Goal: Information Seeking & Learning: Learn about a topic

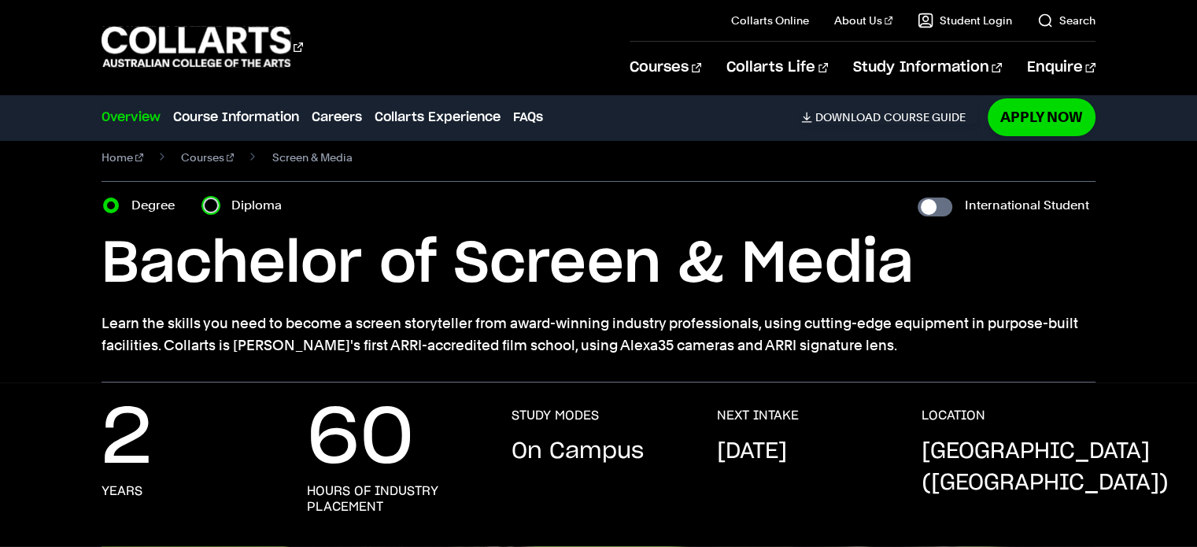
click at [217, 205] on input "Diploma" at bounding box center [211, 206] width 16 height 16
radio input "true"
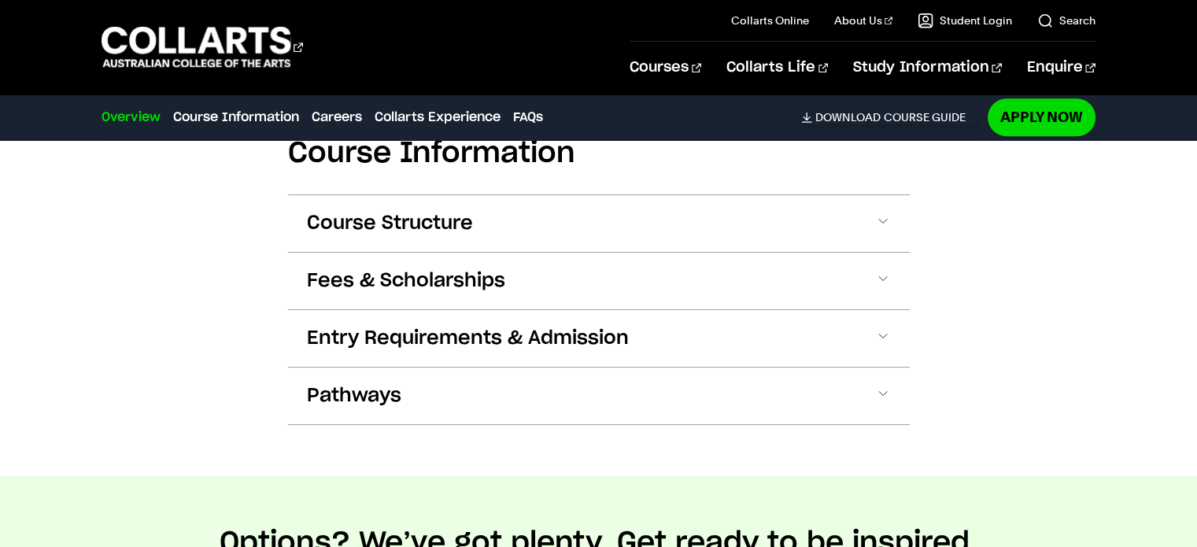
scroll to position [1541, 0]
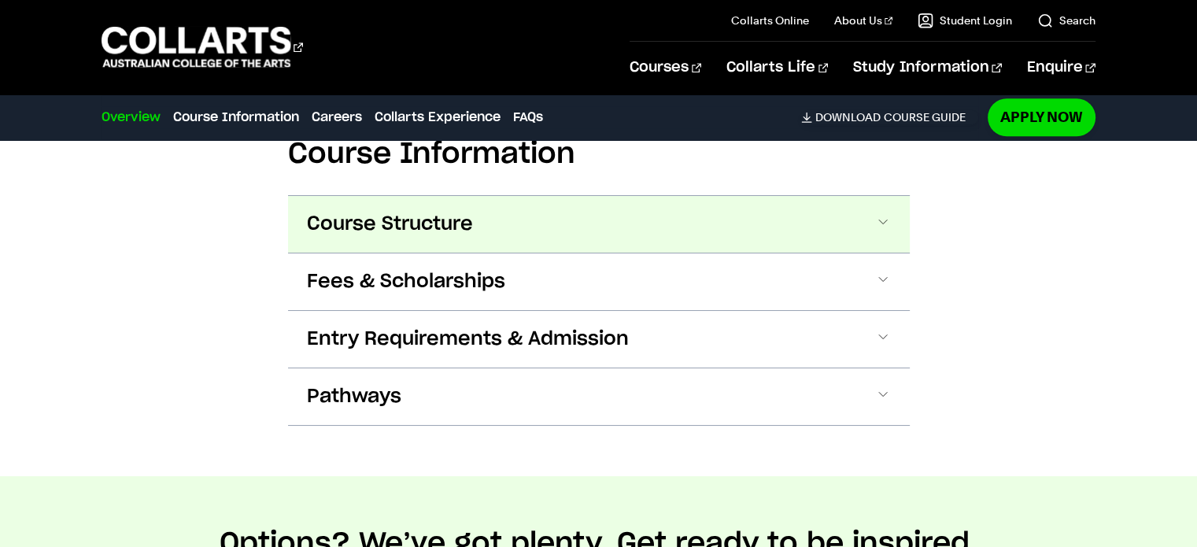
click at [537, 235] on button "Course Structure" at bounding box center [599, 224] width 622 height 57
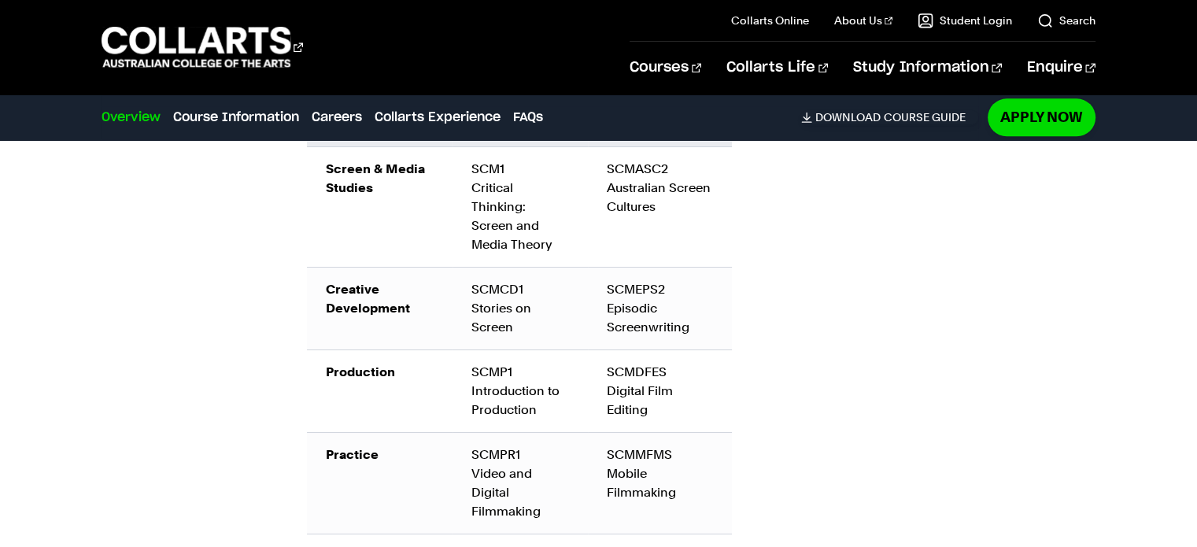
scroll to position [1891, 0]
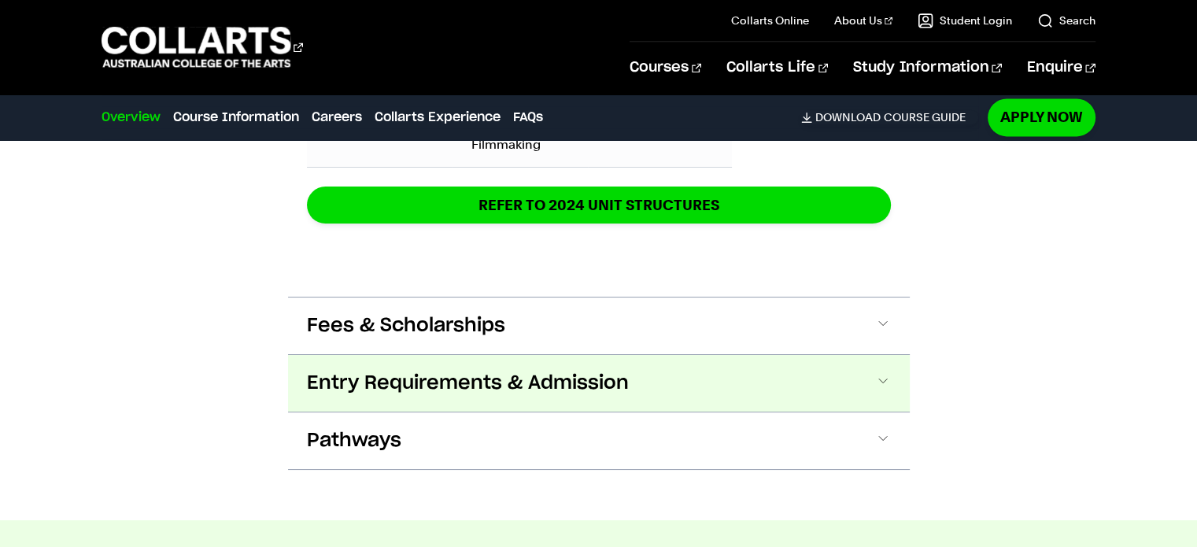
click at [732, 374] on button "Entry Requirements & Admission" at bounding box center [599, 383] width 622 height 57
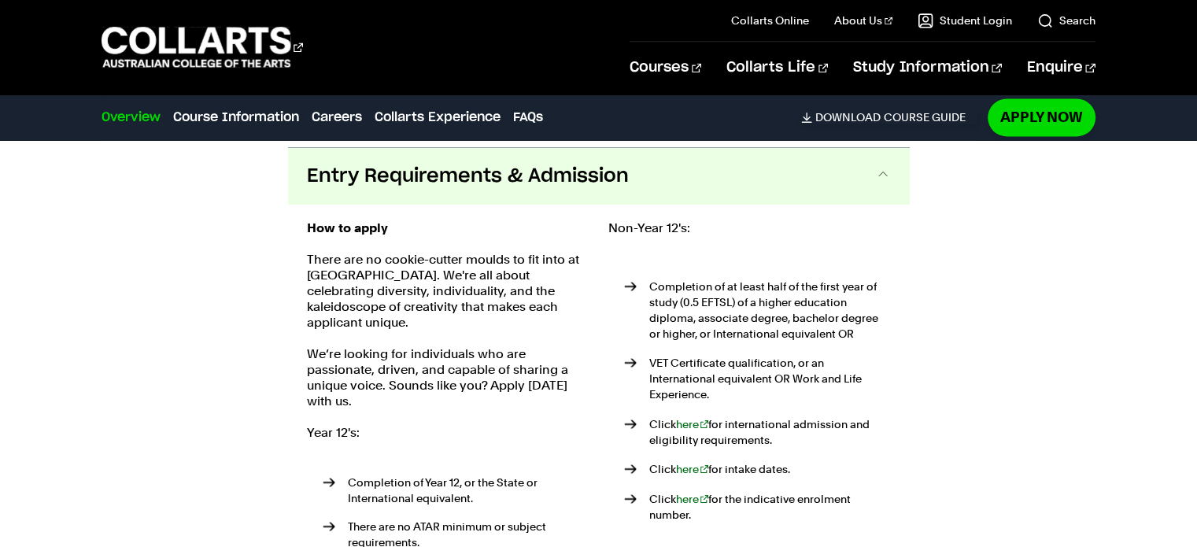
scroll to position [2471, 0]
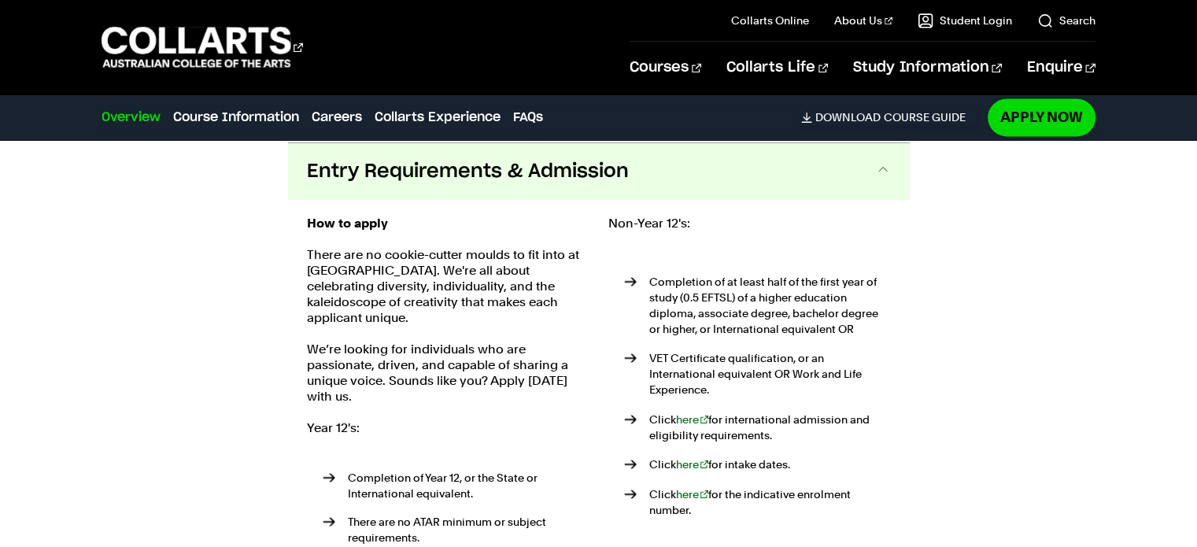
click at [692, 187] on button "Entry Requirements & Admission" at bounding box center [599, 171] width 622 height 57
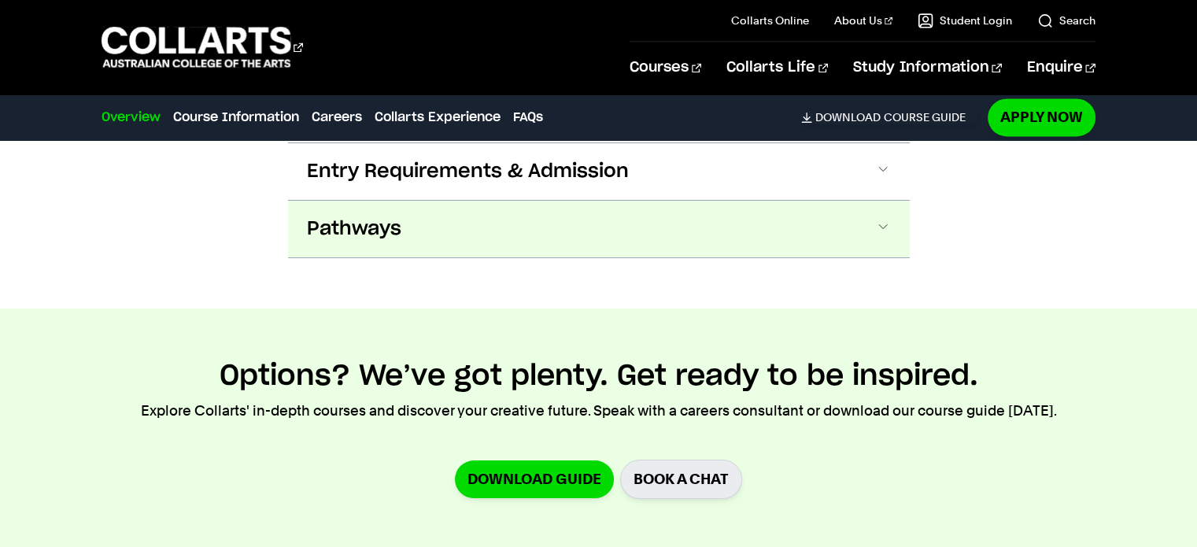
click at [673, 237] on button "Pathways" at bounding box center [599, 229] width 622 height 57
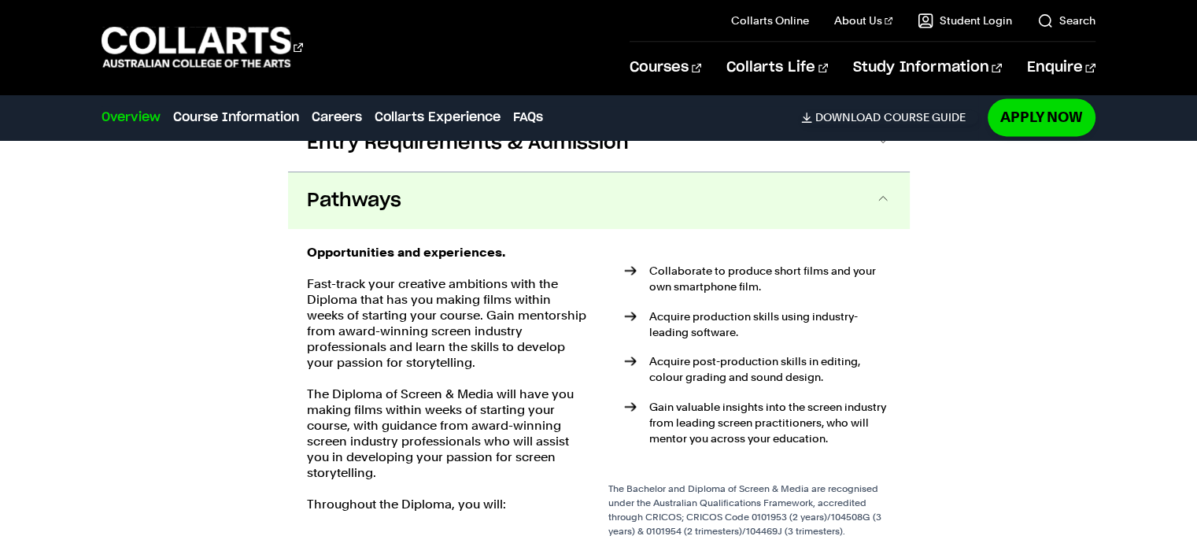
scroll to position [2498, 0]
click at [690, 223] on button "Pathways" at bounding box center [599, 201] width 622 height 57
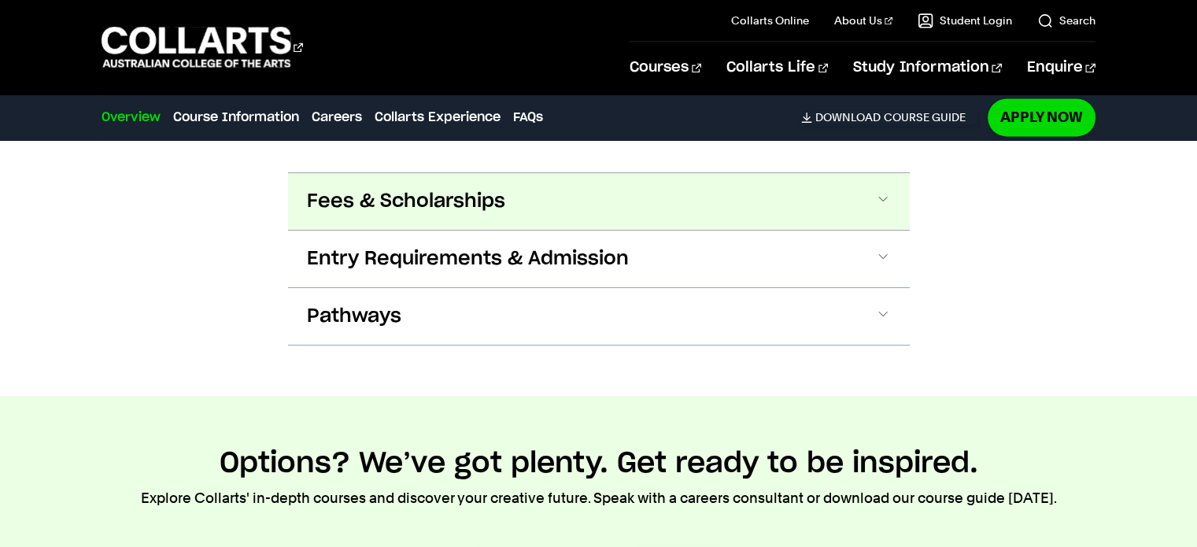
click at [652, 202] on button "Fees & Scholarships" at bounding box center [599, 201] width 622 height 57
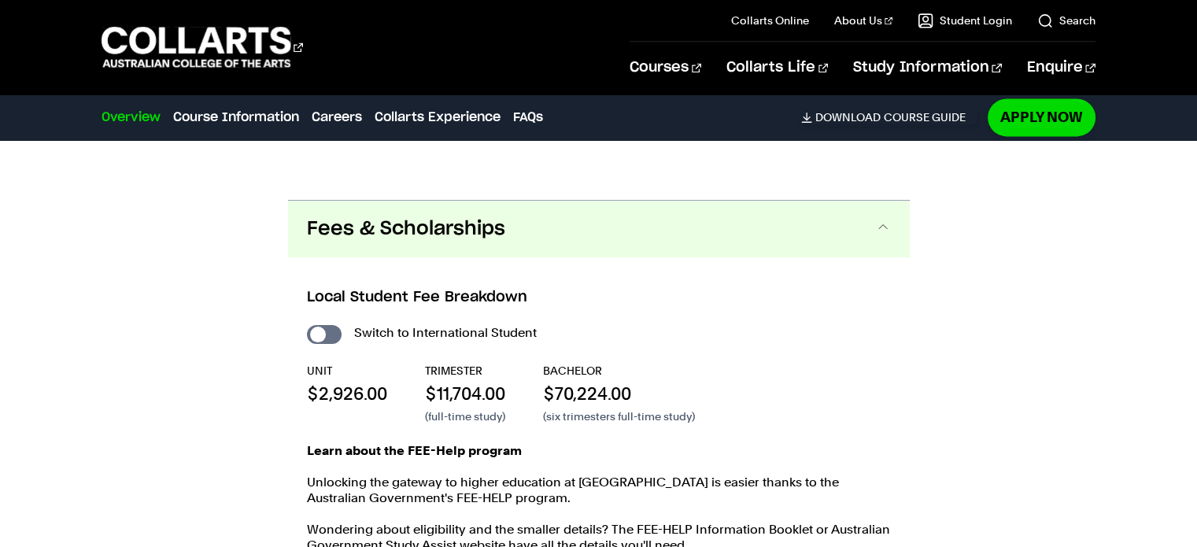
scroll to position [2355, 0]
click at [674, 248] on button "Fees & Scholarships" at bounding box center [599, 230] width 622 height 57
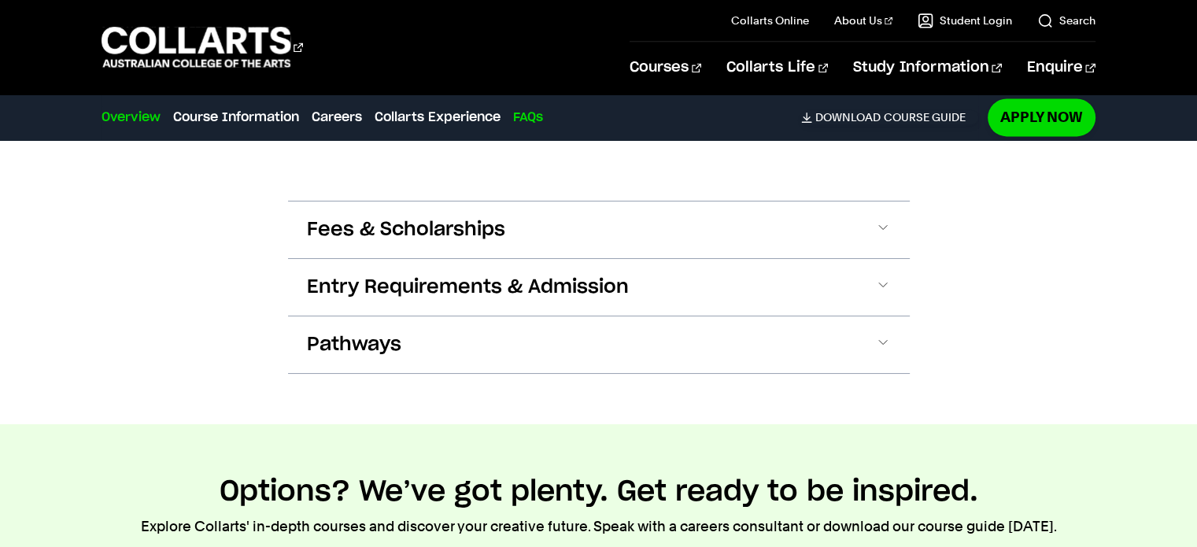
click at [525, 118] on link "FAQs" at bounding box center [528, 117] width 30 height 19
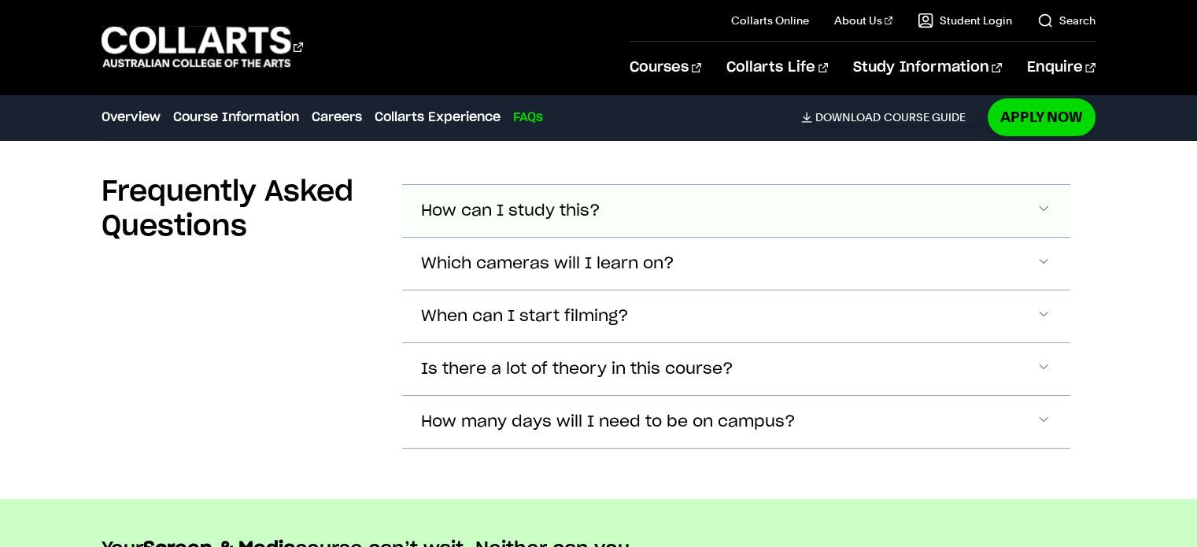
scroll to position [6437, 0]
click at [710, 412] on span "How many days will I need to be on campus?" at bounding box center [608, 421] width 375 height 18
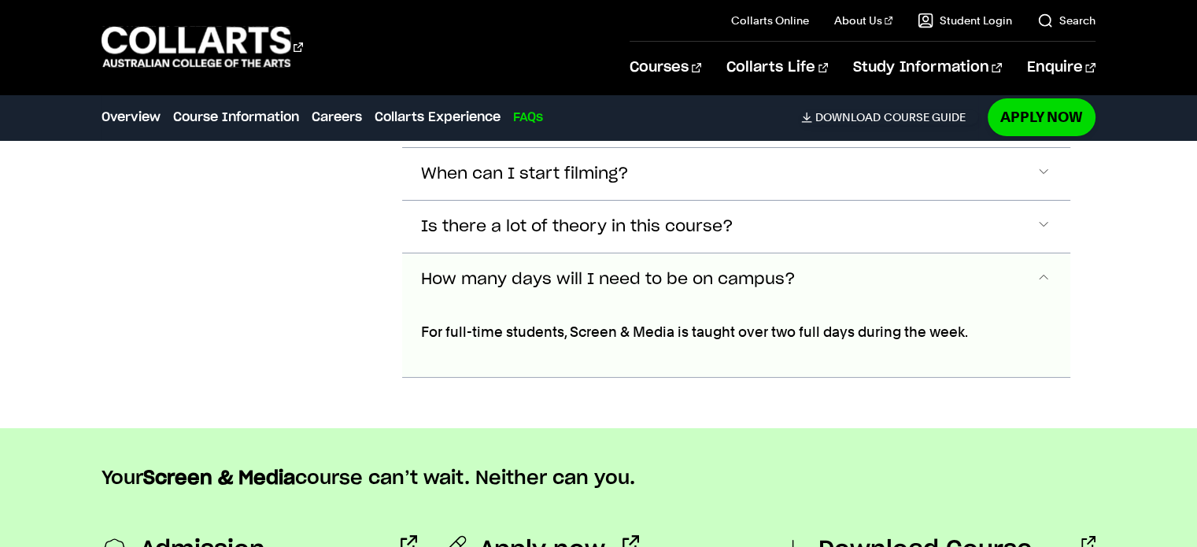
scroll to position [6578, 0]
click at [816, 264] on button "How many days will I need to be on campus?" at bounding box center [735, 280] width 667 height 52
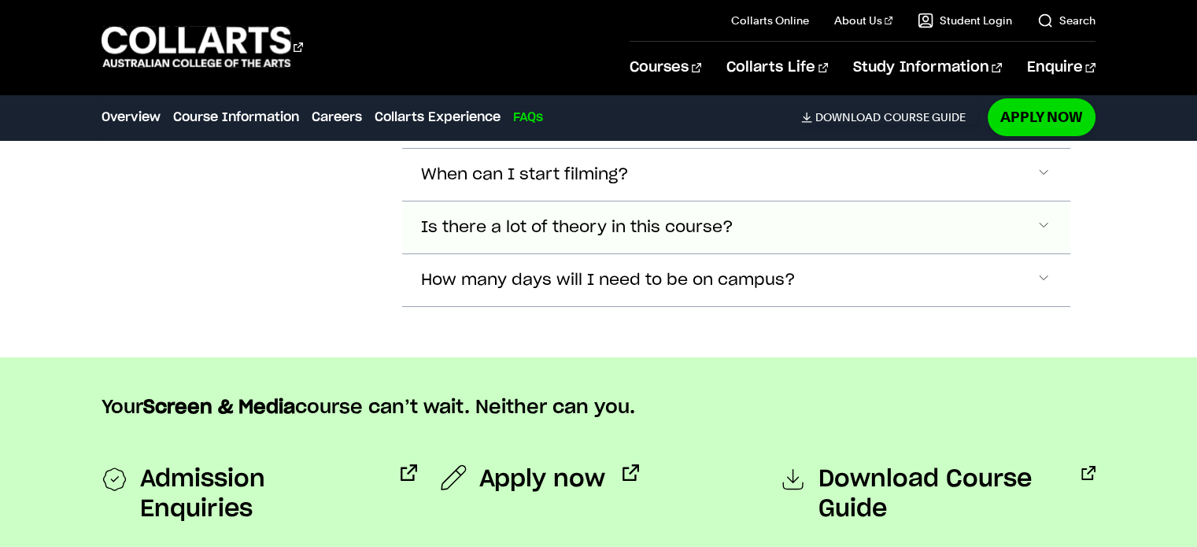
click at [793, 234] on button "Is there a lot of theory in this course?" at bounding box center [735, 228] width 667 height 52
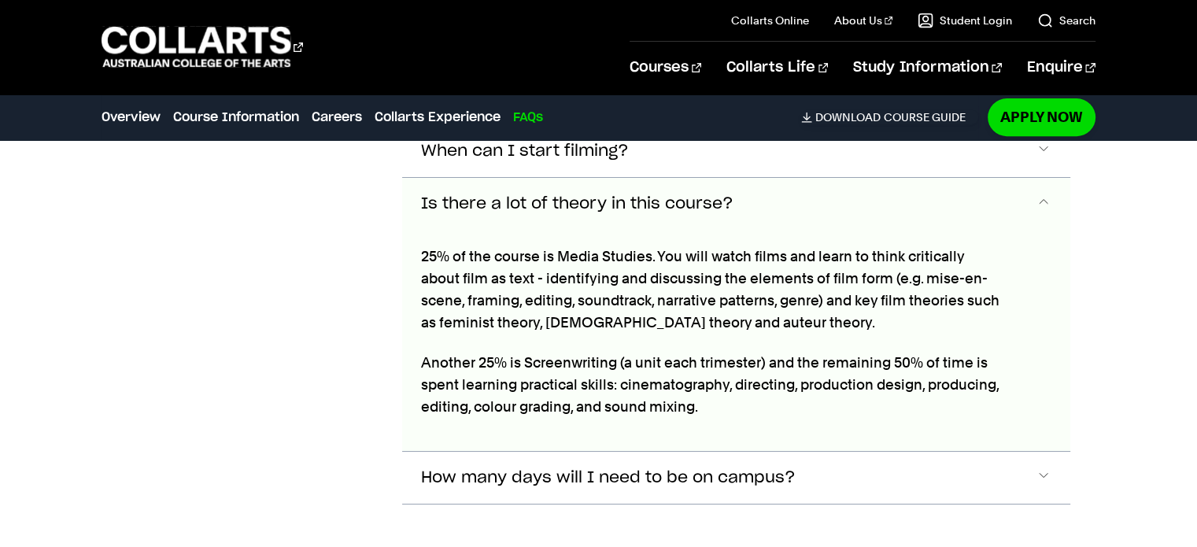
scroll to position [6580, 0]
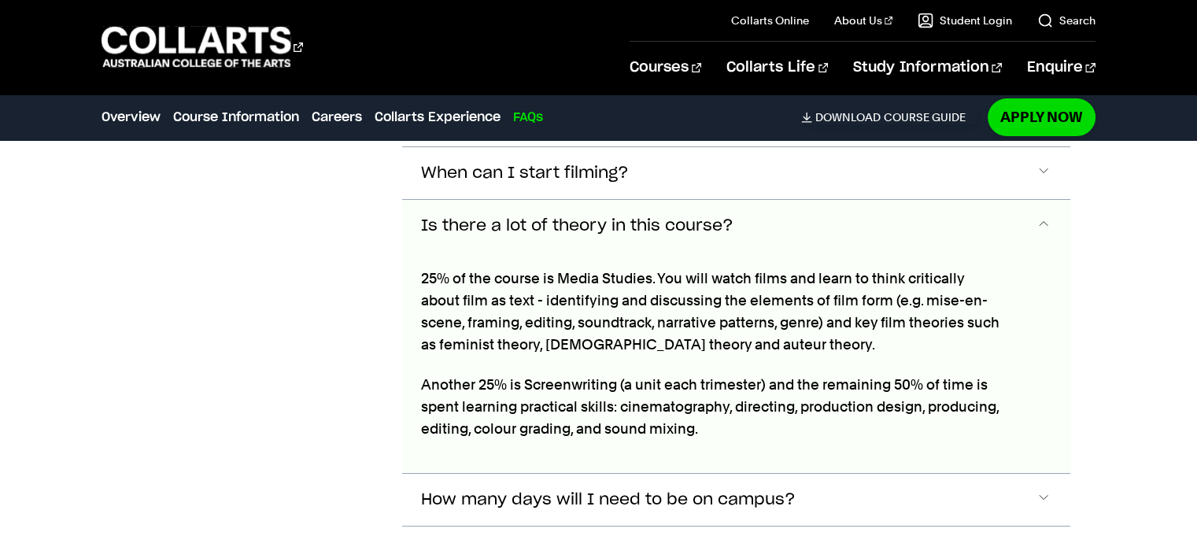
click at [793, 234] on button "Is there a lot of theory in this course?" at bounding box center [735, 226] width 667 height 52
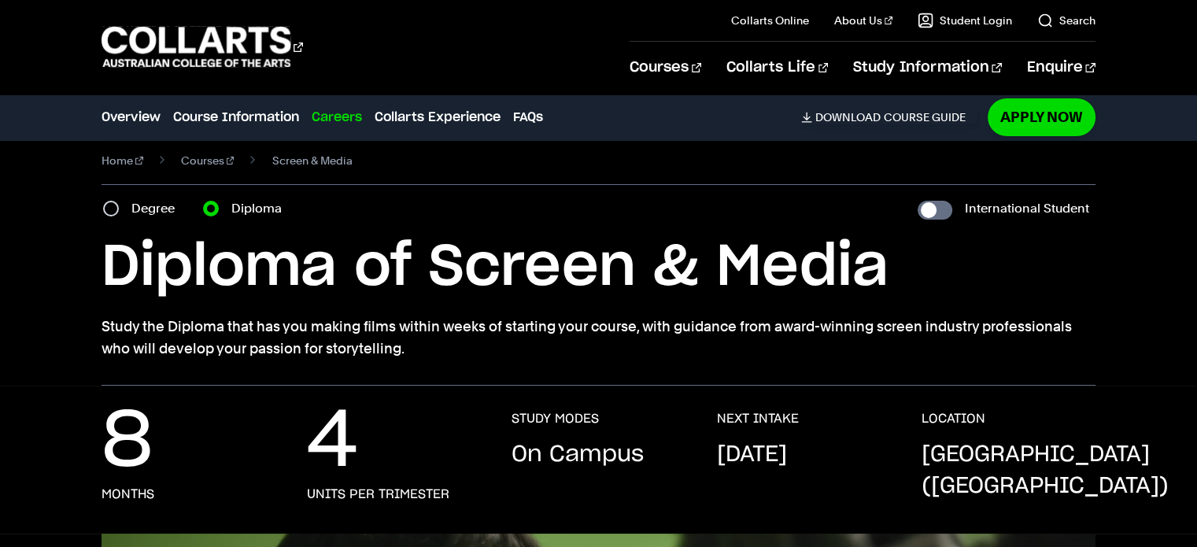
scroll to position [0, 0]
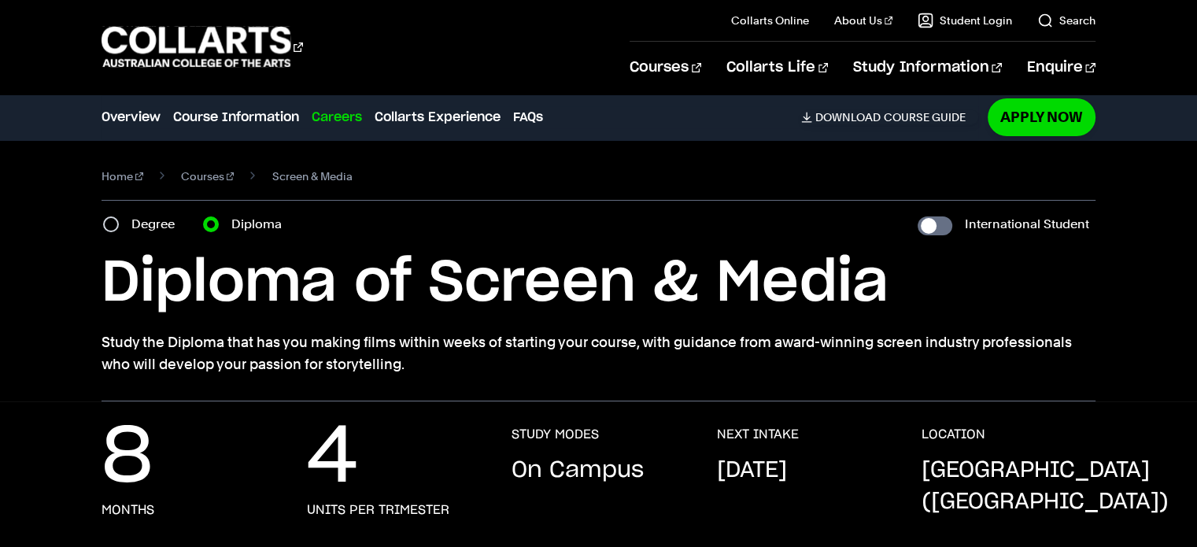
click at [119, 226] on div "Degree" at bounding box center [143, 224] width 81 height 22
click at [115, 224] on input "Degree" at bounding box center [111, 224] width 16 height 16
radio input "true"
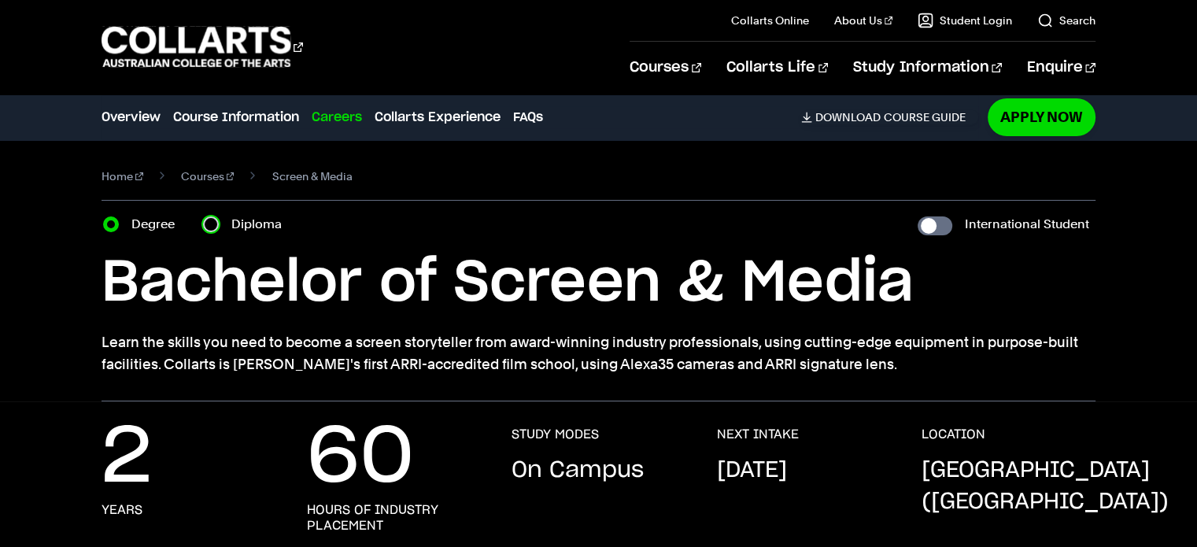
click at [213, 223] on input "Diploma" at bounding box center [211, 224] width 16 height 16
radio input "true"
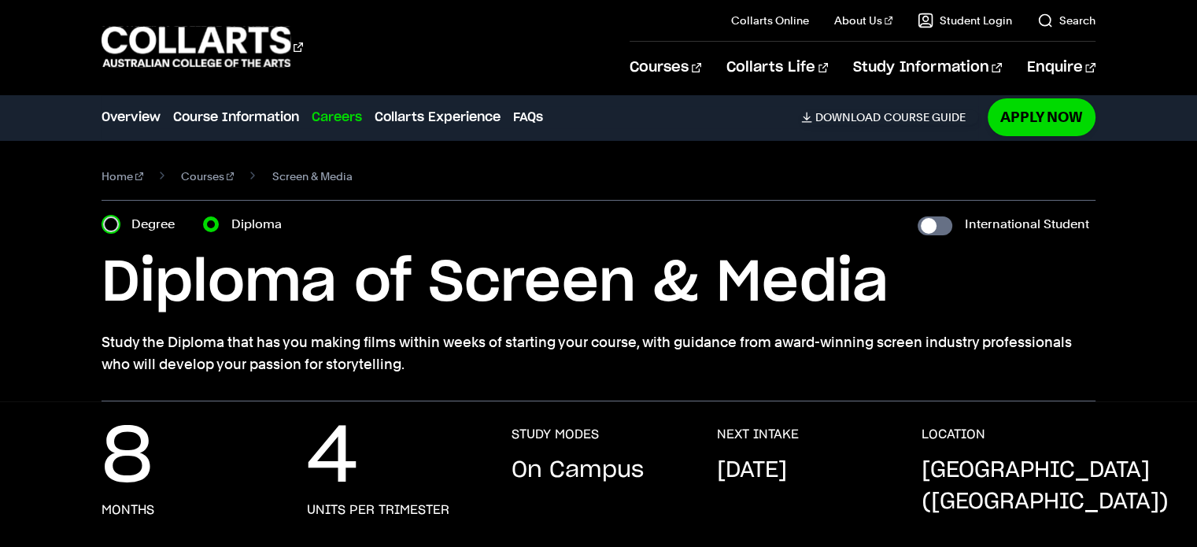
click at [113, 226] on input "Degree" at bounding box center [111, 224] width 16 height 16
radio input "true"
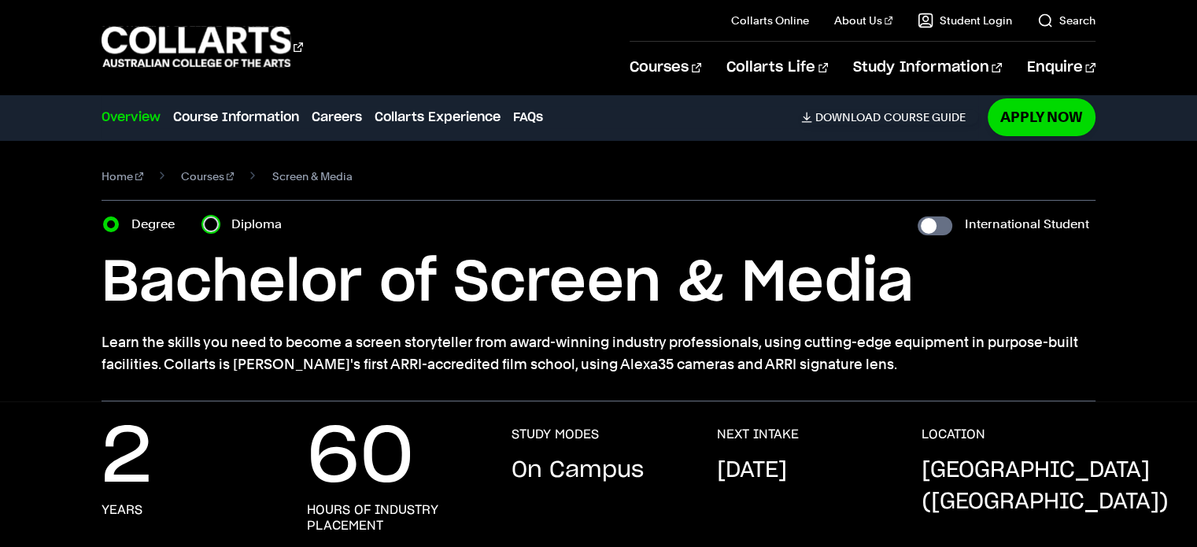
click at [218, 222] on input "Diploma" at bounding box center [211, 224] width 16 height 16
radio input "true"
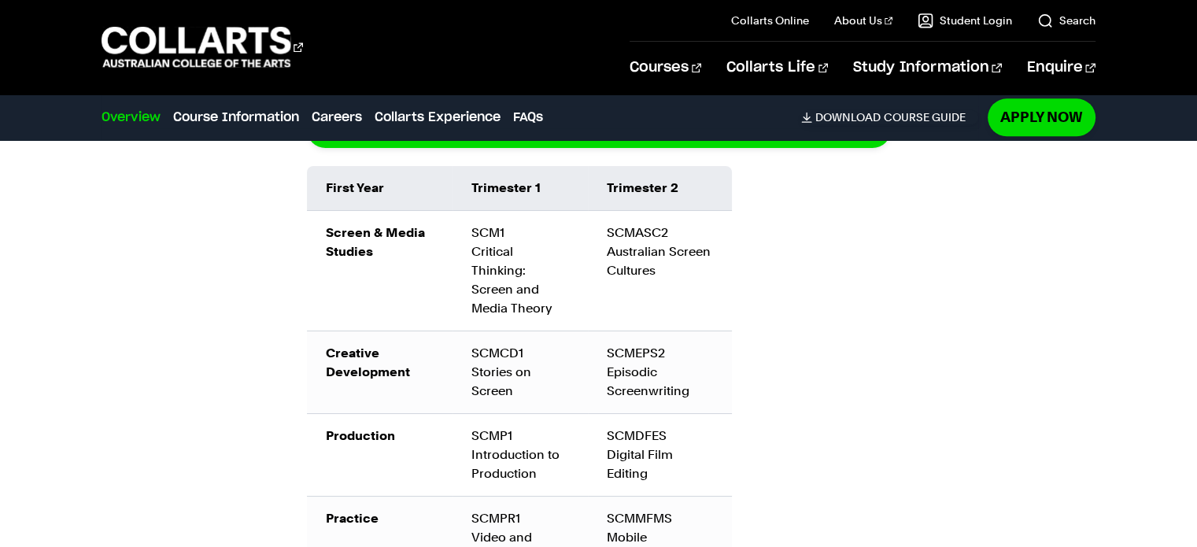
scroll to position [1828, 0]
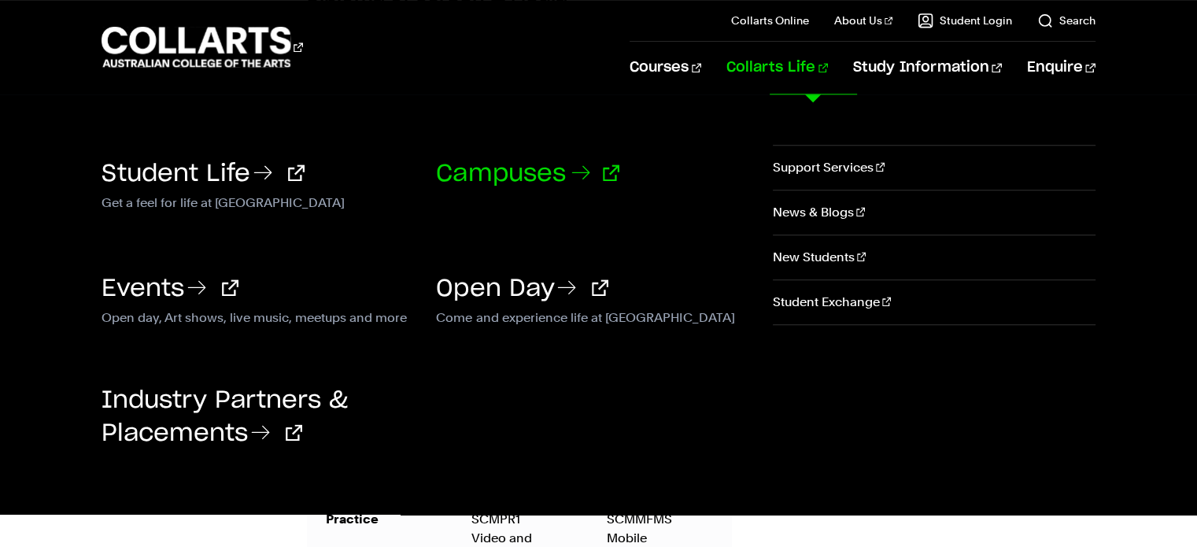
click at [533, 179] on link "Campuses" at bounding box center [527, 174] width 183 height 24
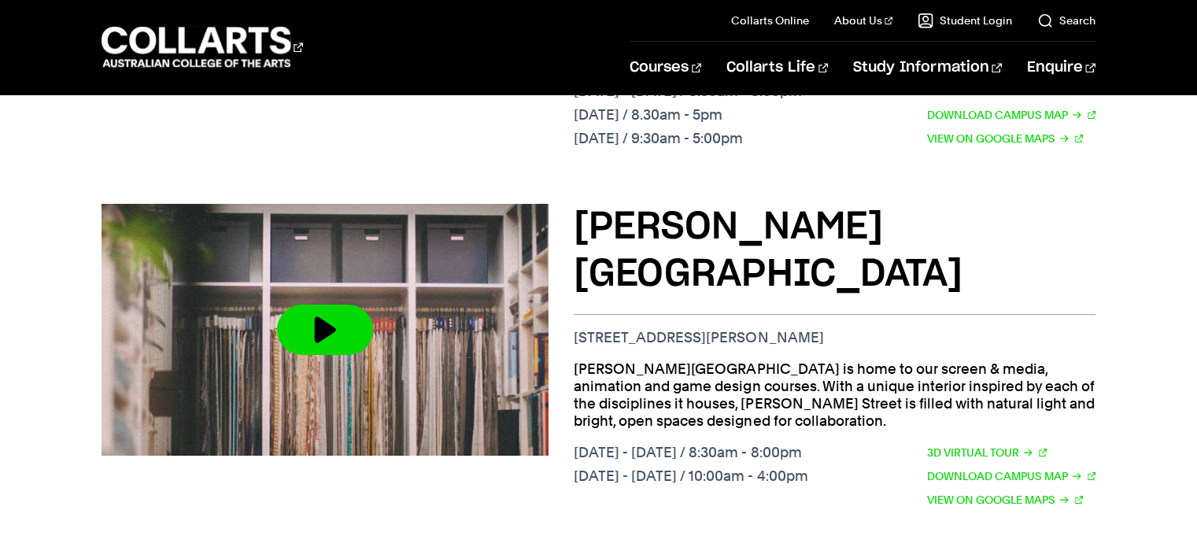
scroll to position [1269, 0]
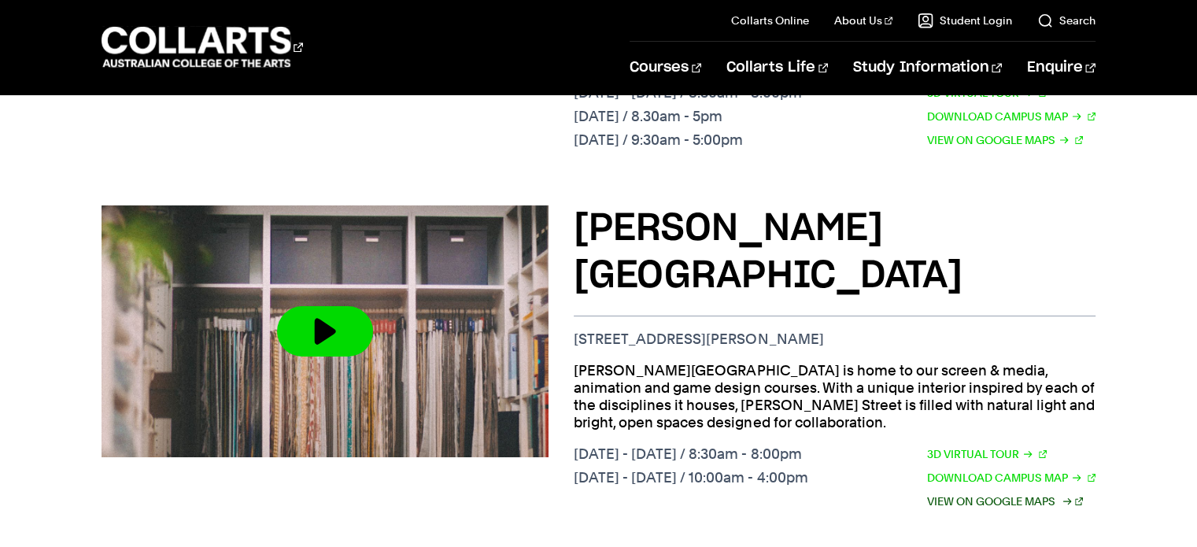
click at [969, 493] on link "View on Google Maps" at bounding box center [1005, 501] width 156 height 17
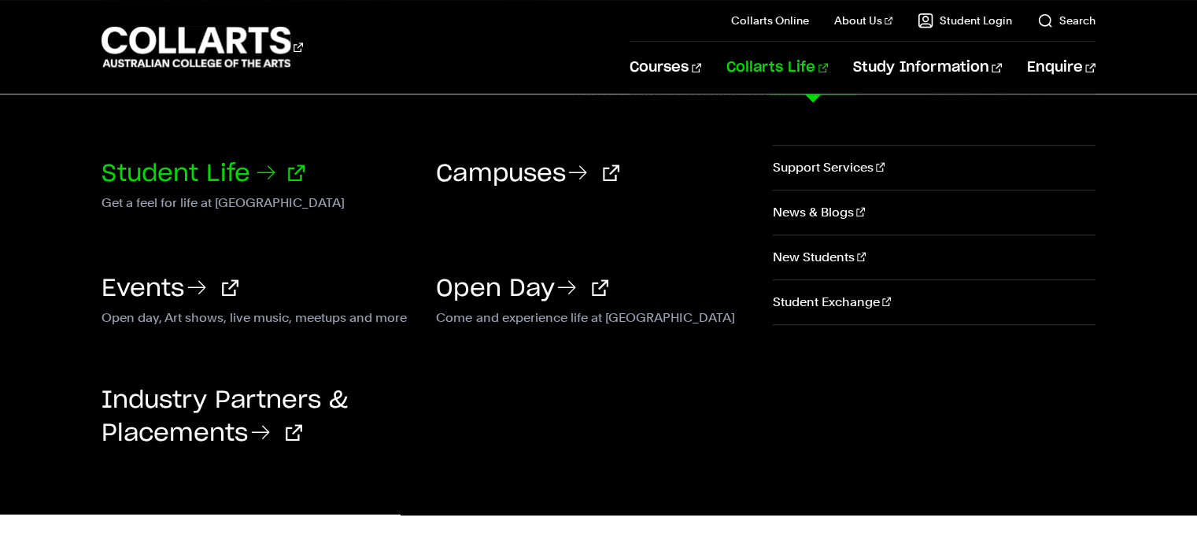
click at [257, 172] on link "Student Life" at bounding box center [203, 174] width 203 height 24
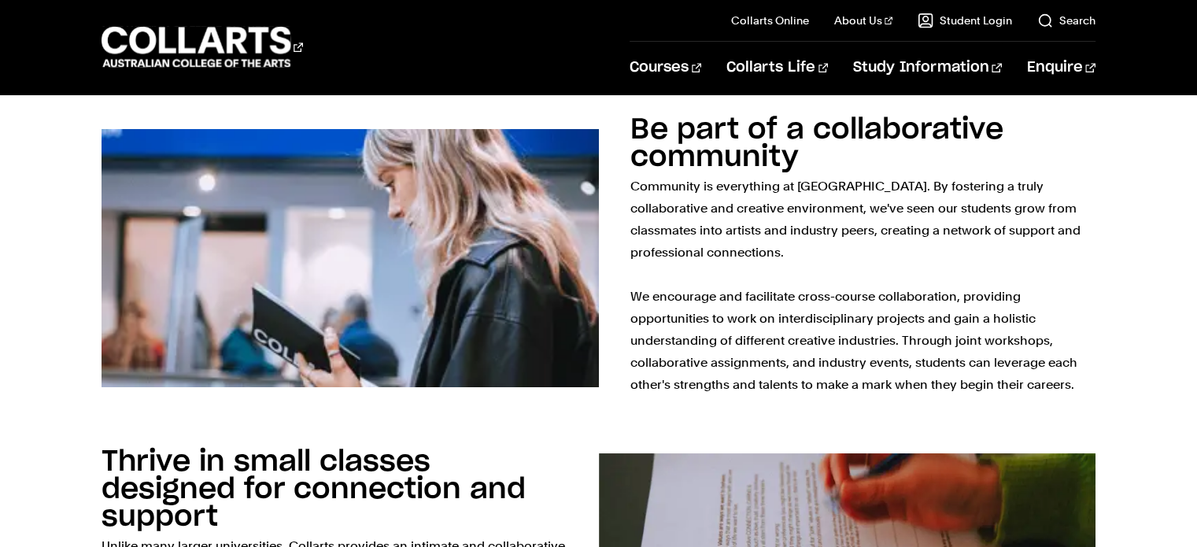
scroll to position [1325, 0]
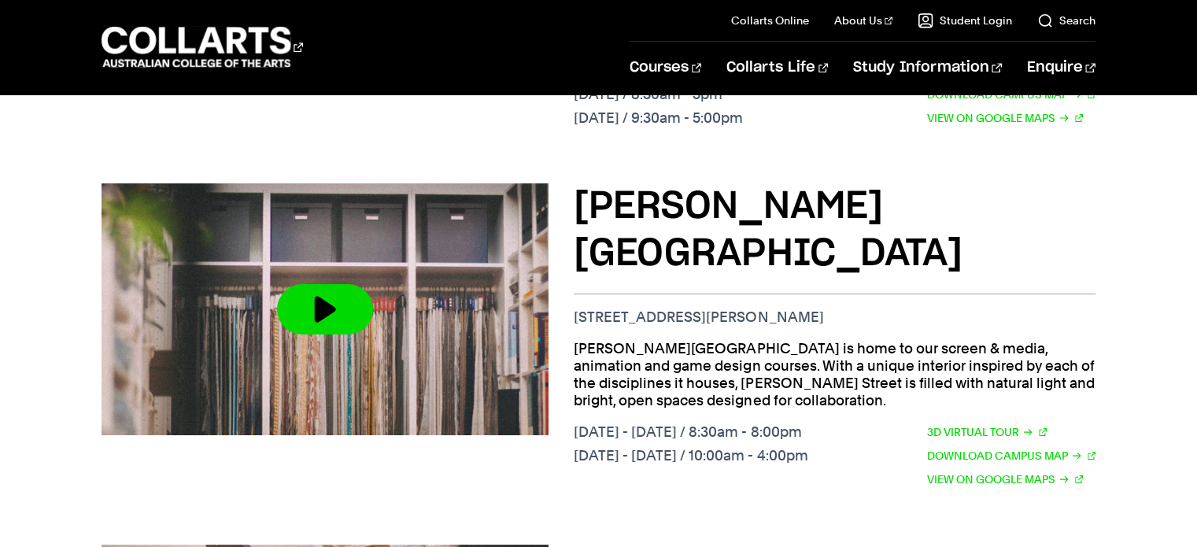
scroll to position [1290, 0]
click at [978, 448] on link "Download Campus Map" at bounding box center [1011, 456] width 168 height 17
click at [963, 424] on link "3D Virtual Tour" at bounding box center [987, 432] width 120 height 17
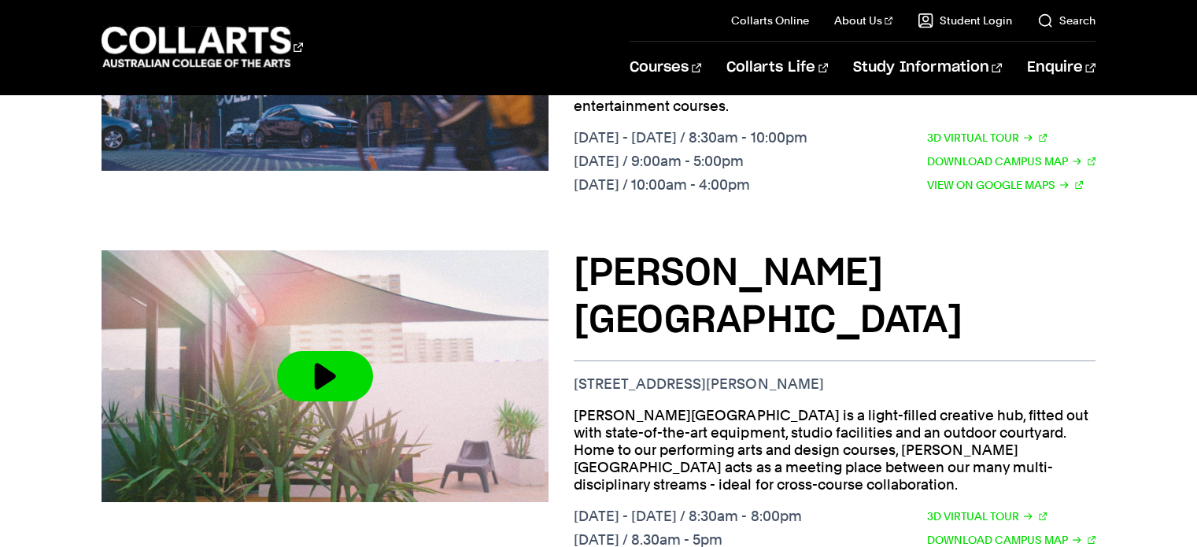
scroll to position [984, 0]
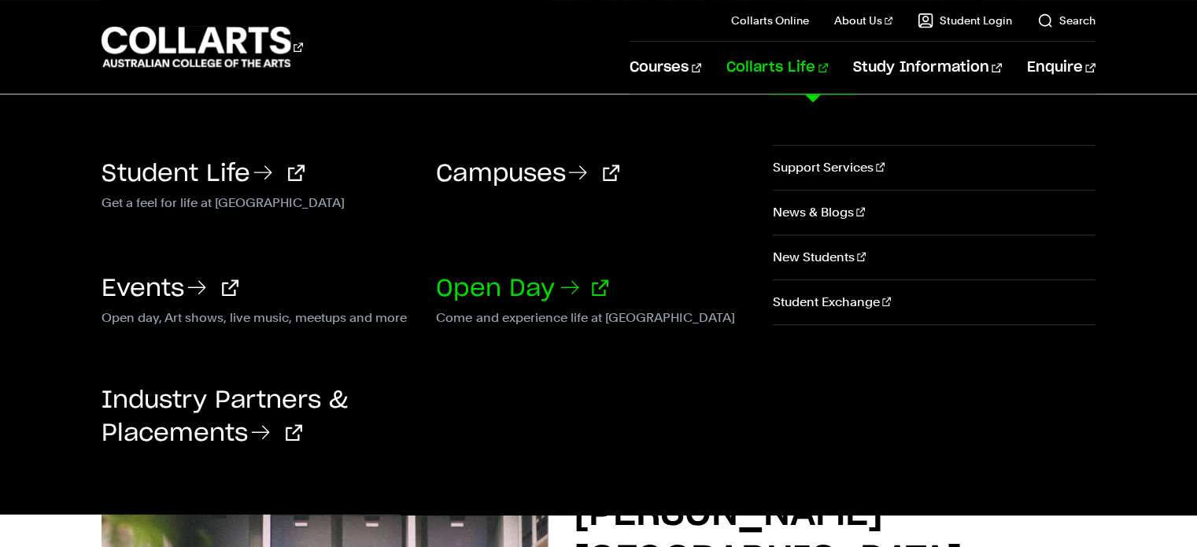
click at [537, 287] on link "Open Day" at bounding box center [522, 289] width 172 height 24
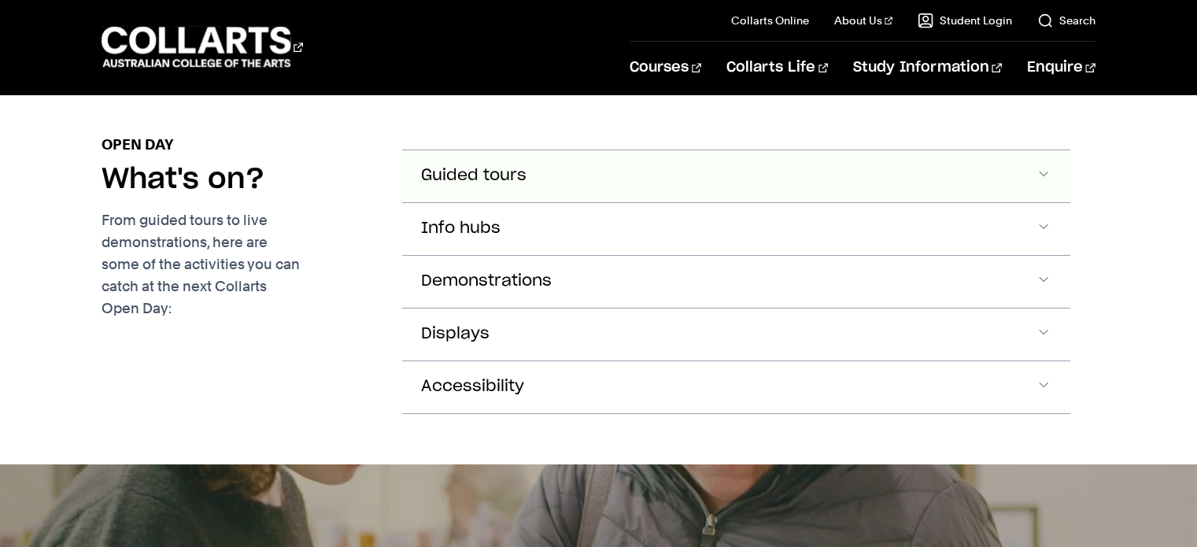
click at [634, 160] on button "Guided tours" at bounding box center [735, 176] width 667 height 52
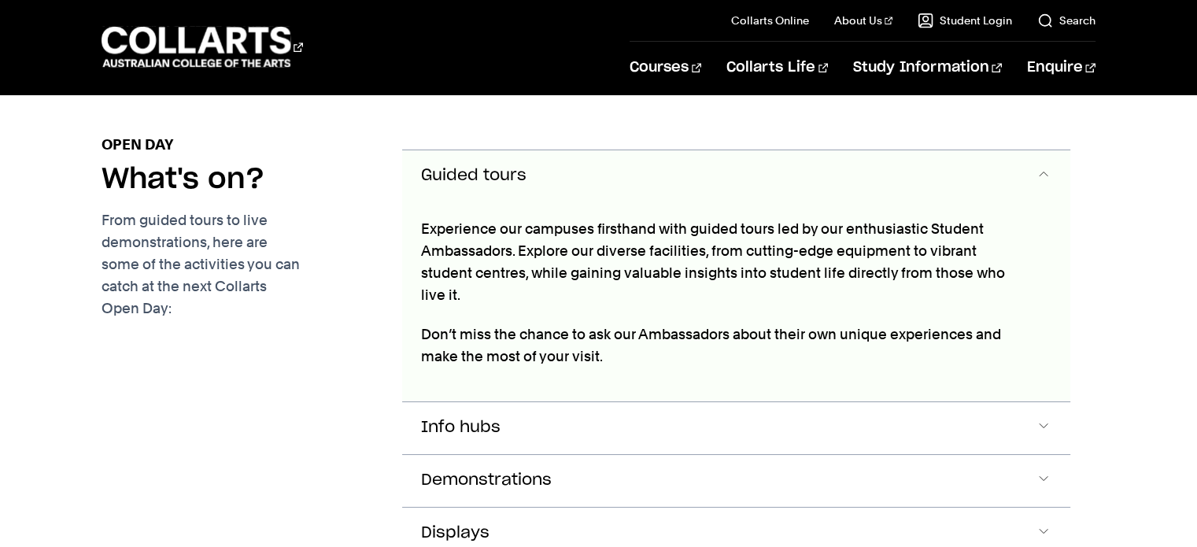
scroll to position [893, 0]
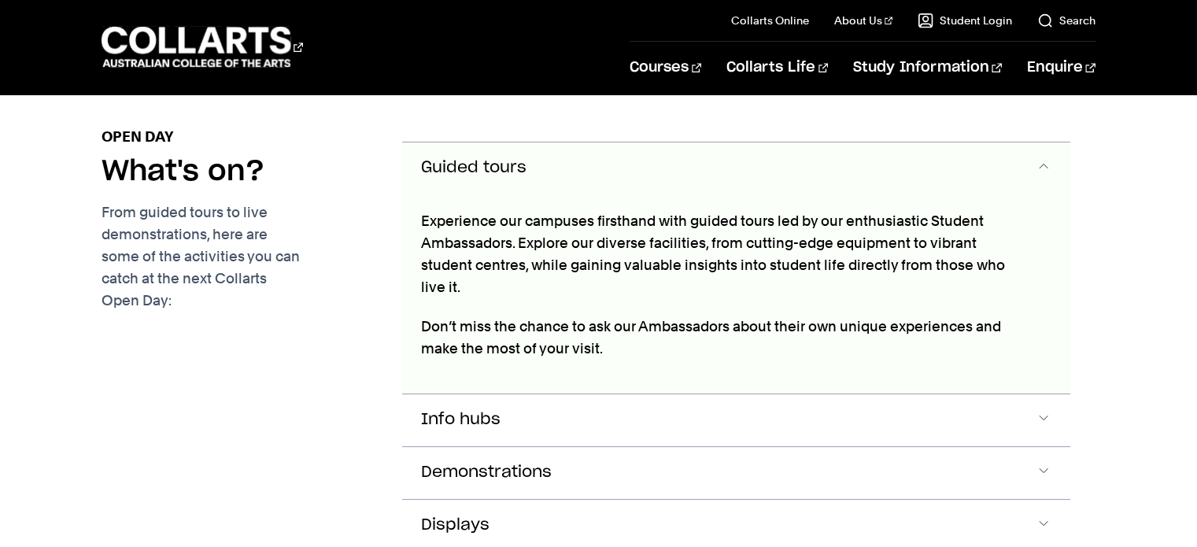
click at [634, 160] on button "Guided tours" at bounding box center [735, 168] width 667 height 52
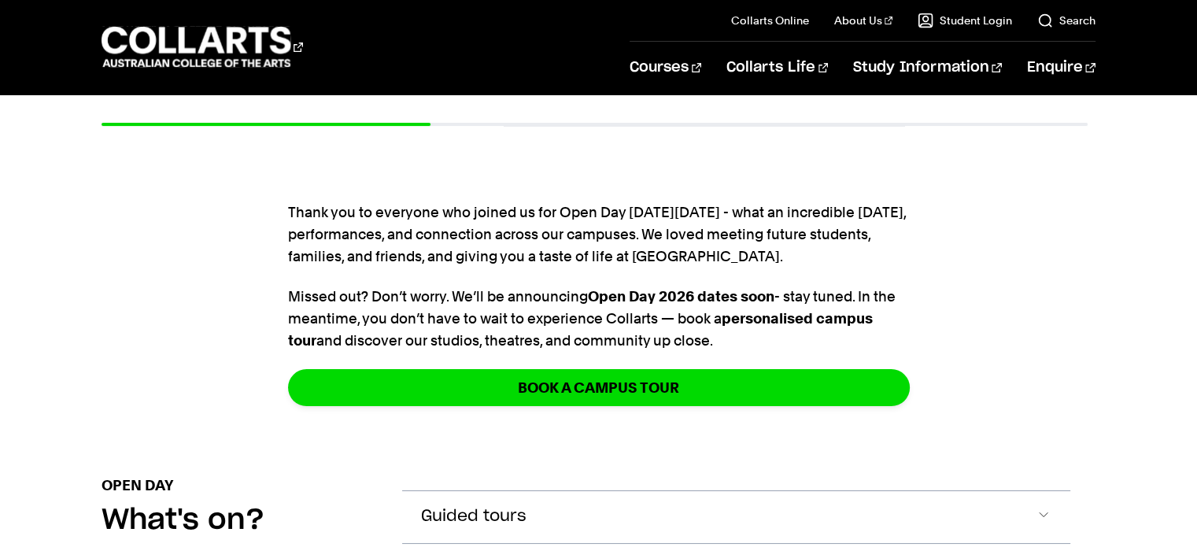
scroll to position [532, 0]
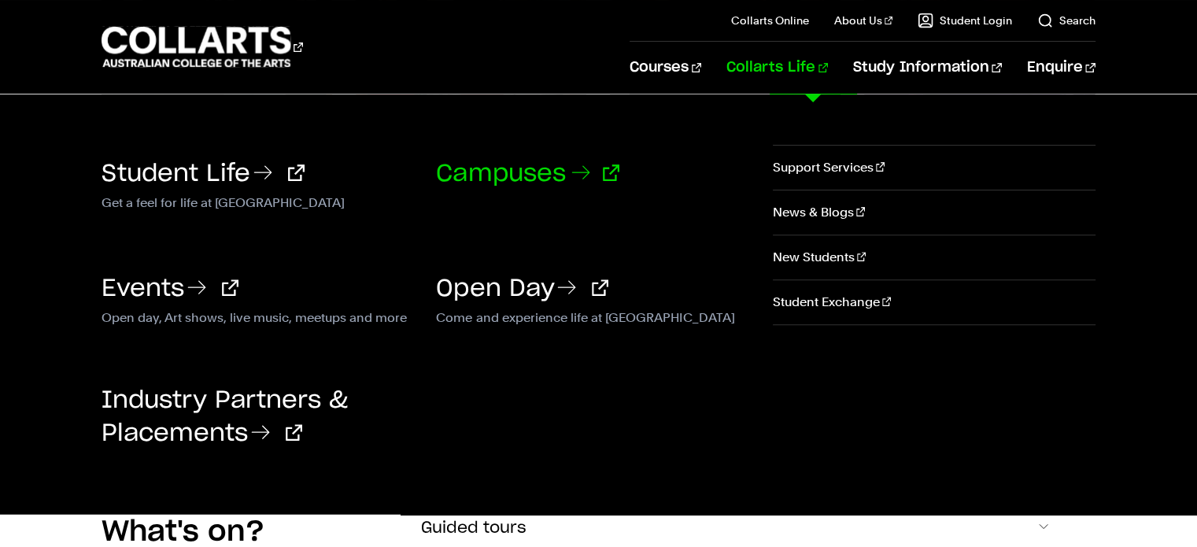
click at [526, 166] on link "Campuses" at bounding box center [527, 174] width 183 height 24
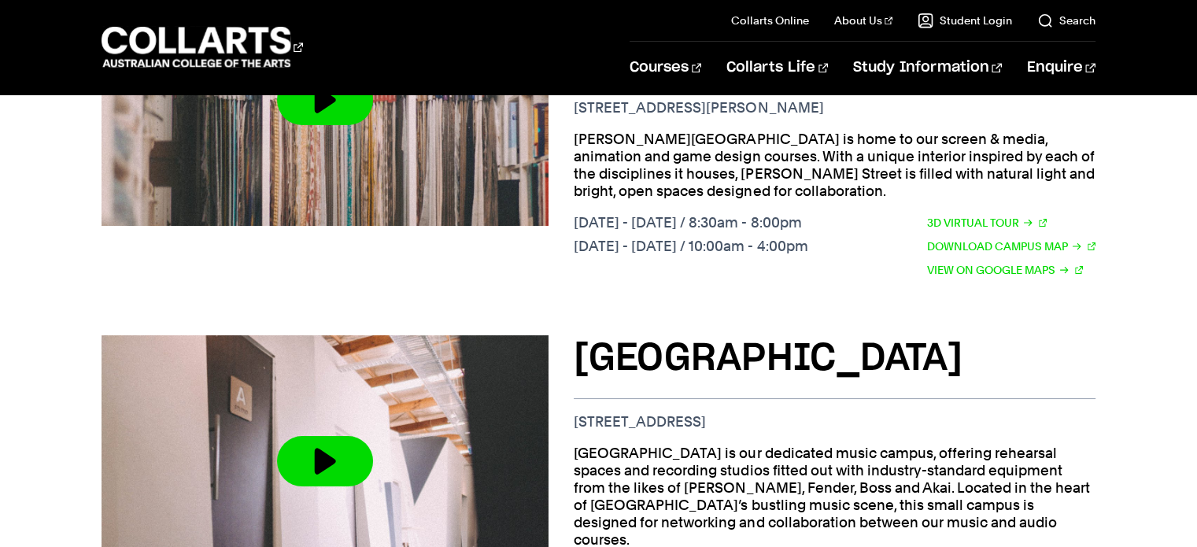
scroll to position [1470, 0]
